Goal: Task Accomplishment & Management: Manage account settings

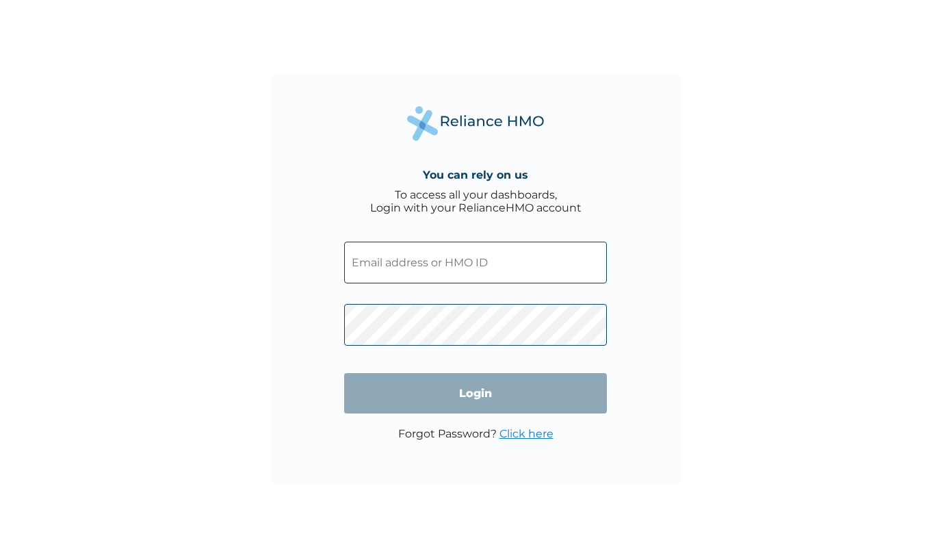
click at [457, 259] on input "text" at bounding box center [475, 262] width 263 height 42
type input "[EMAIL_ADDRESS][DOMAIN_NAME]"
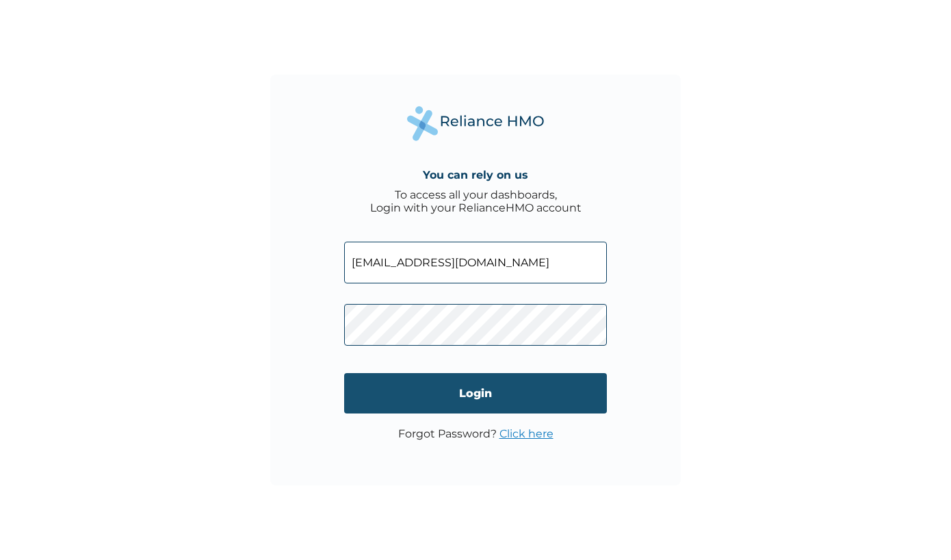
click at [562, 393] on input "Login" at bounding box center [475, 393] width 263 height 40
